Goal: Task Accomplishment & Management: Complete application form

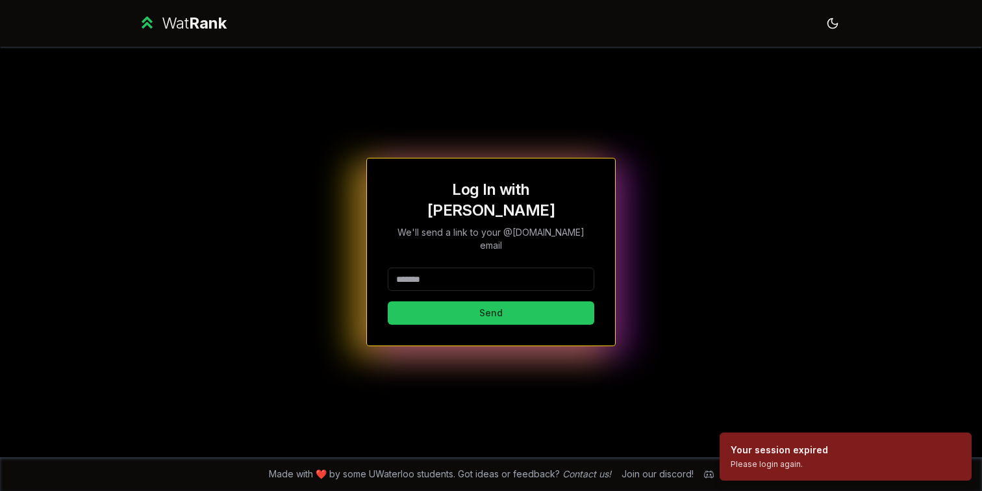
click at [475, 281] on div "Send" at bounding box center [491, 296] width 207 height 57
click at [474, 268] on input at bounding box center [491, 279] width 207 height 23
type input "*****"
click at [388, 301] on button "Send" at bounding box center [491, 312] width 207 height 23
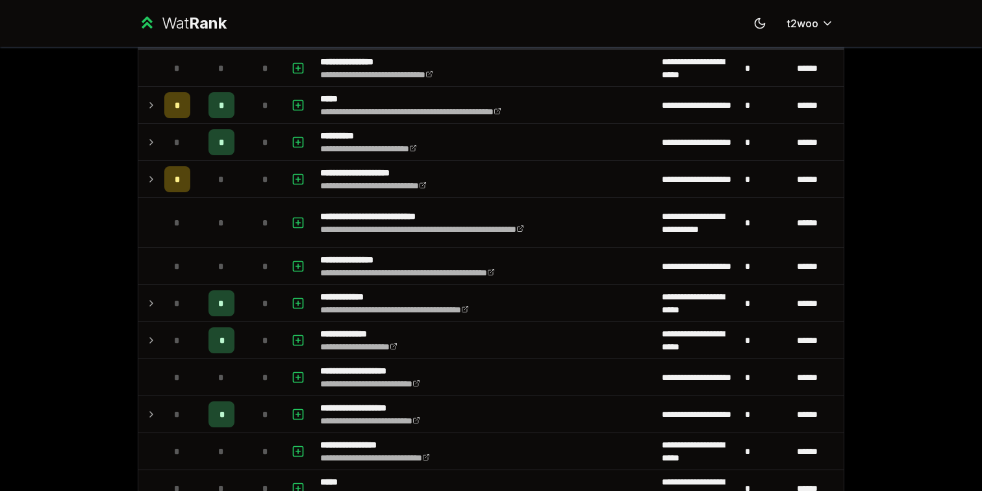
scroll to position [256, 0]
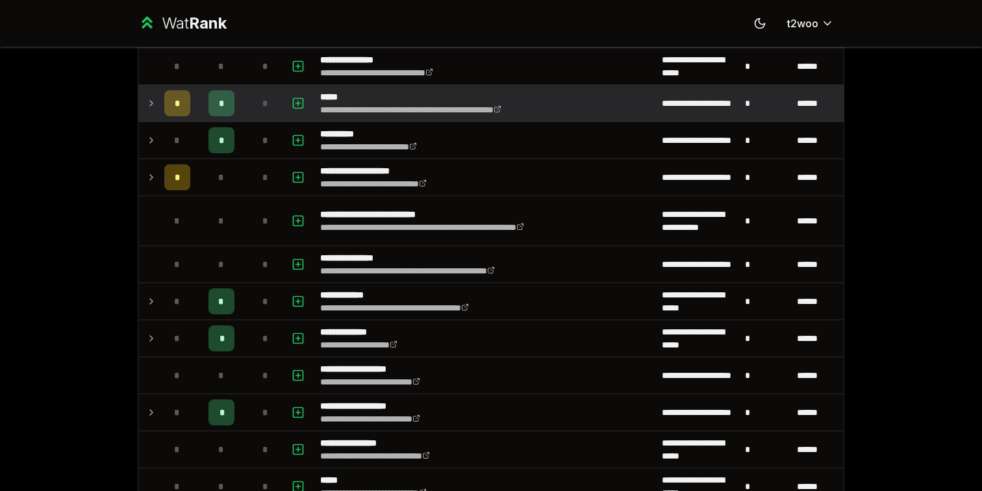
click at [150, 98] on icon at bounding box center [151, 103] width 10 height 16
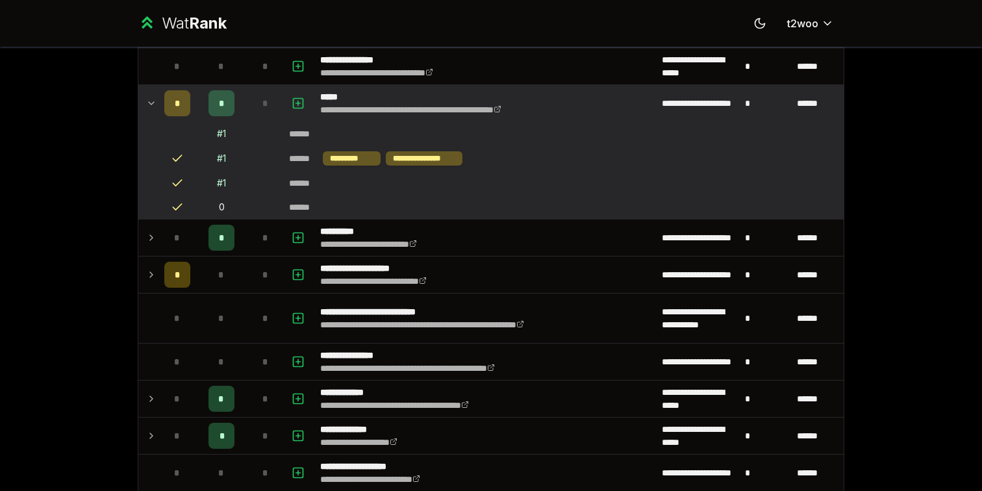
click at [150, 99] on icon at bounding box center [151, 103] width 10 height 16
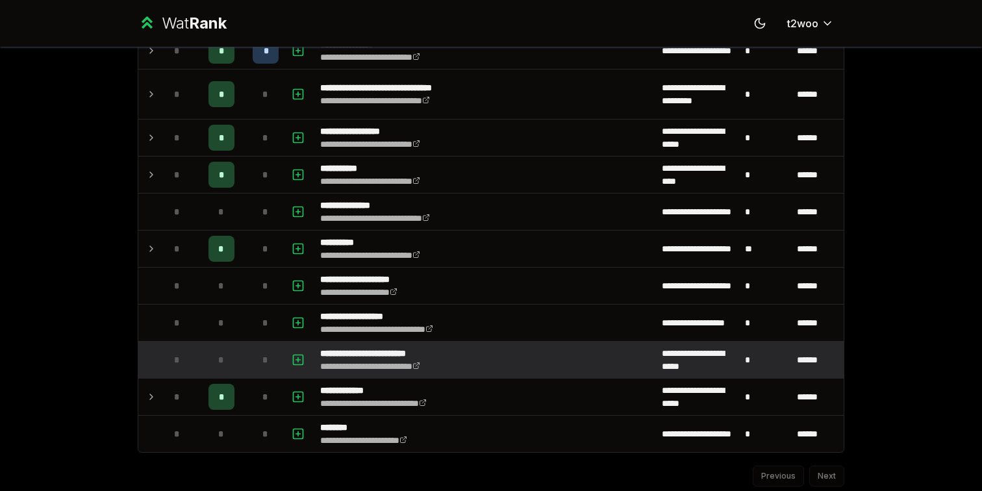
scroll to position [1390, 0]
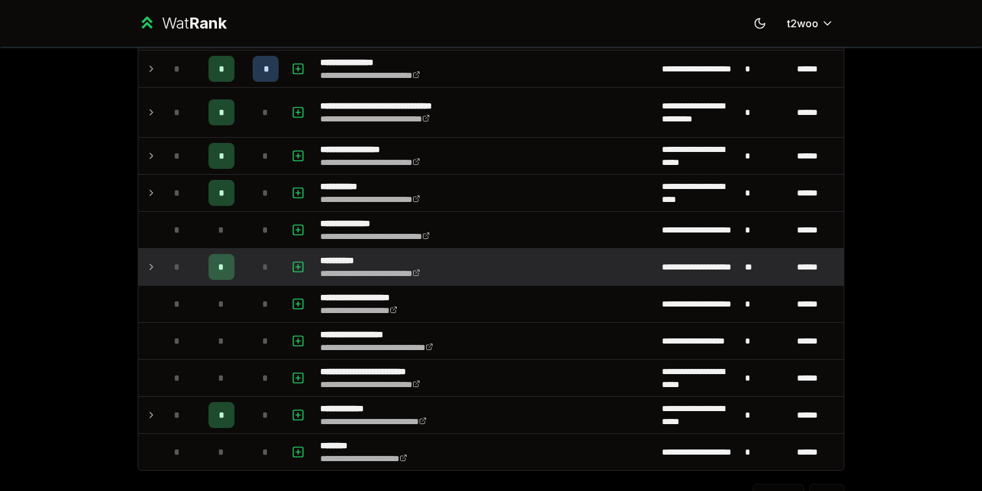
click at [151, 275] on td at bounding box center [148, 267] width 21 height 36
click at [151, 270] on icon at bounding box center [151, 267] width 10 height 16
click at [201, 270] on td "*" at bounding box center [222, 267] width 52 height 36
click at [275, 270] on div "*" at bounding box center [266, 267] width 26 height 26
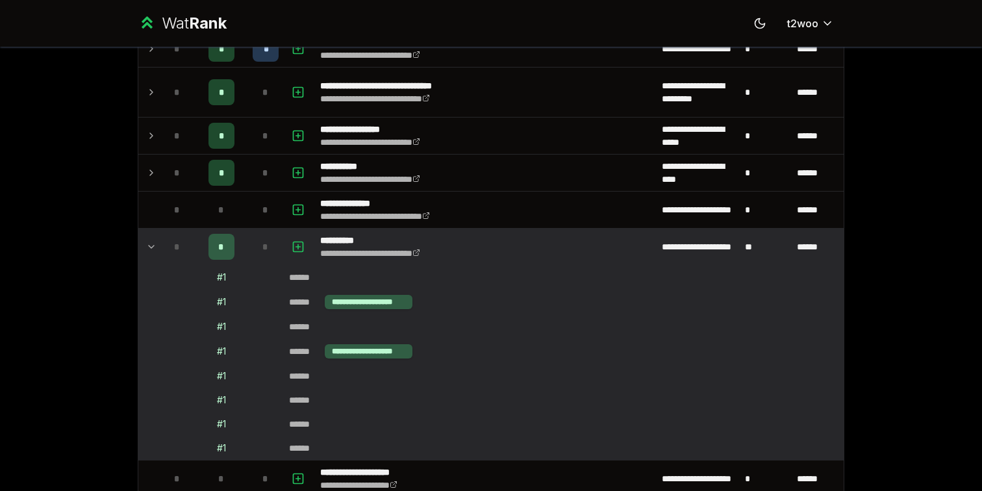
scroll to position [1411, 0]
